Goal: Task Accomplishment & Management: Use online tool/utility

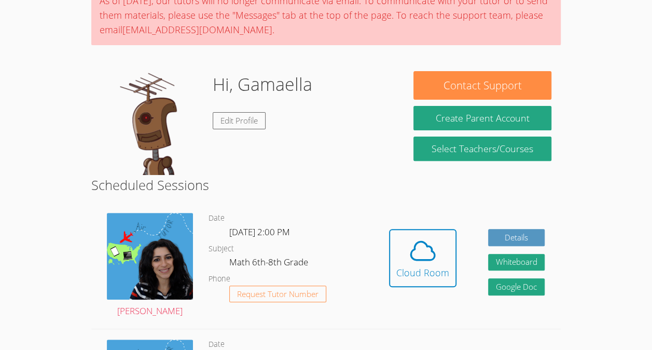
scroll to position [98, 0]
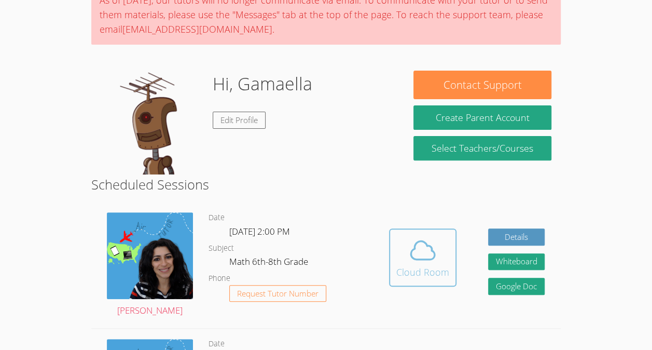
click at [413, 259] on icon at bounding box center [423, 250] width 24 height 18
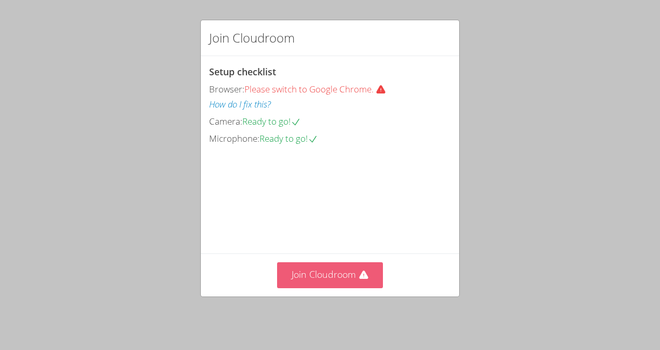
click at [318, 273] on button "Join Cloudroom" at bounding box center [330, 274] width 106 height 25
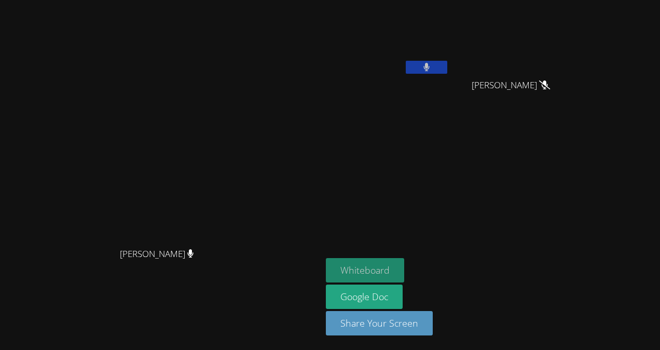
click at [404, 272] on button "Whiteboard" at bounding box center [365, 270] width 78 height 24
click at [449, 42] on video at bounding box center [388, 39] width 124 height 70
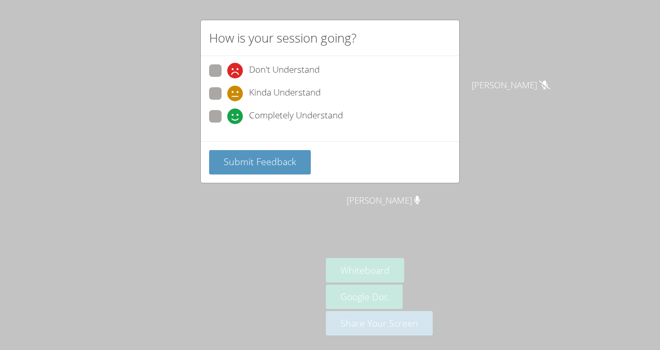
click at [227, 124] on span at bounding box center [227, 124] width 0 height 0
click at [227, 117] on input "Completely Understand" at bounding box center [231, 114] width 9 height 9
radio input "true"
click at [253, 156] on span "Submit Feedback" at bounding box center [260, 161] width 73 height 12
